Goal: Information Seeking & Learning: Learn about a topic

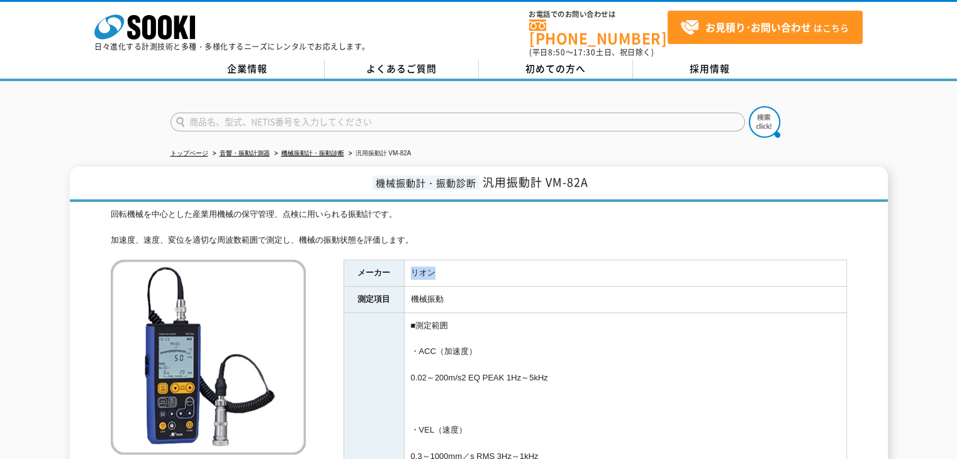
click at [443, 260] on td "リオン" at bounding box center [625, 273] width 442 height 26
click at [458, 274] on td "リオン" at bounding box center [625, 273] width 442 height 26
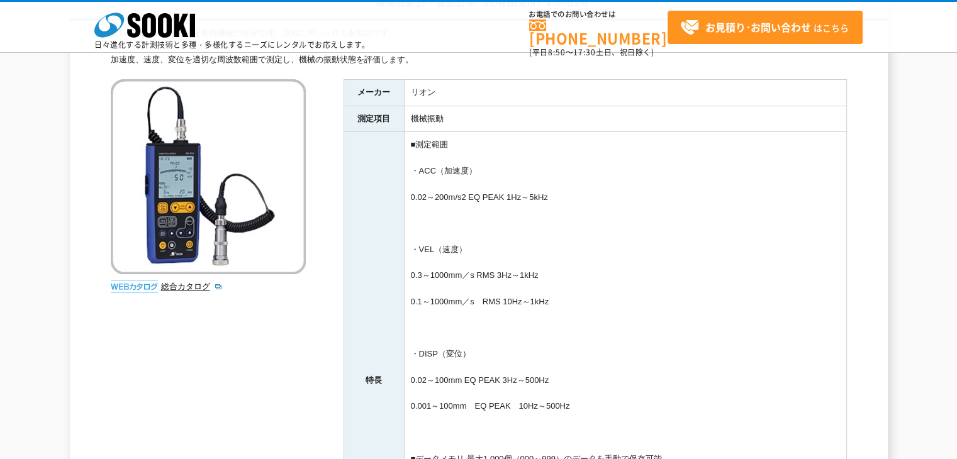
scroll to position [126, 0]
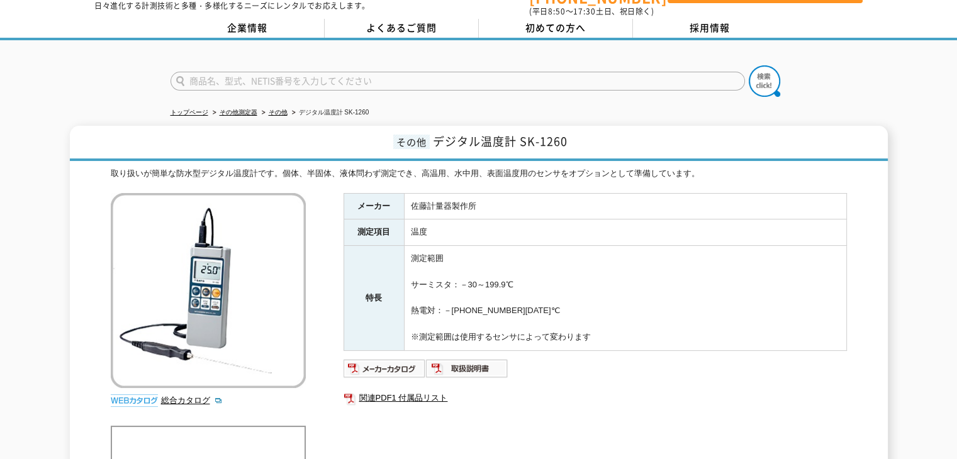
scroll to position [63, 0]
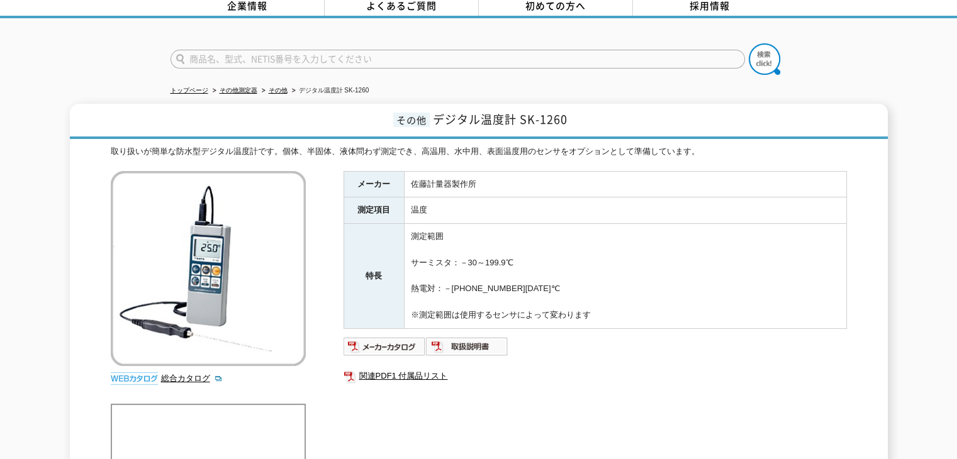
drag, startPoint x: 602, startPoint y: 307, endPoint x: 536, endPoint y: 245, distance: 90.4
click at [536, 245] on td "測定範囲 サーミスタ：－30～199.9℃ 熱電対：－[PHONE_NUMBER][DATE]℃ ※測定範囲は使用するセンサによって変わります" at bounding box center [625, 276] width 442 height 105
